Goal: Task Accomplishment & Management: Use online tool/utility

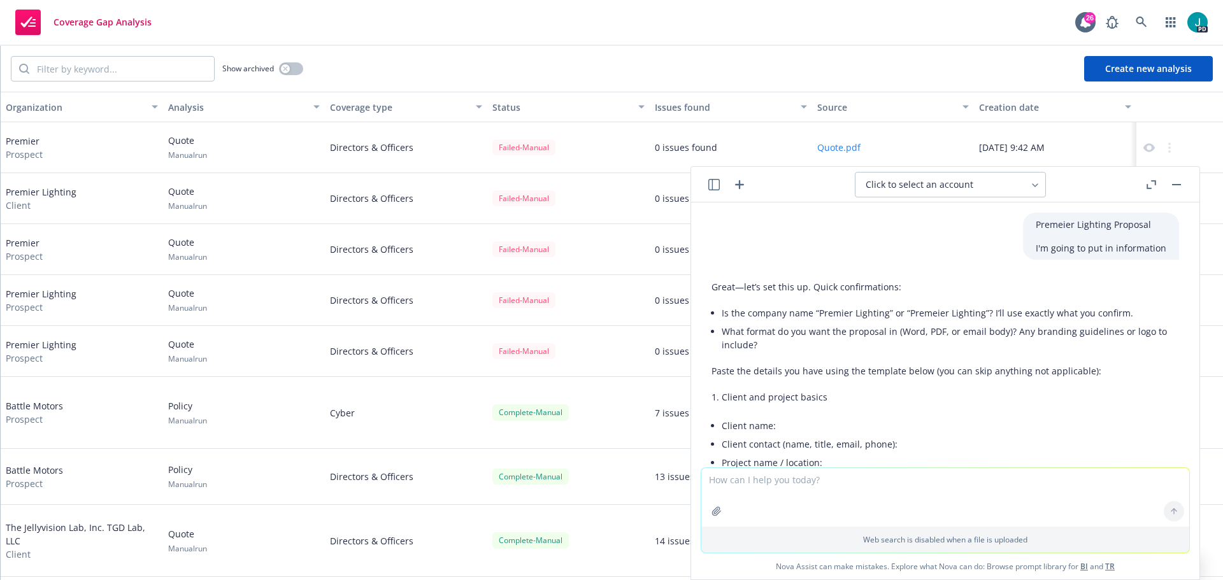
scroll to position [5730, 0]
